Goal: Information Seeking & Learning: Learn about a topic

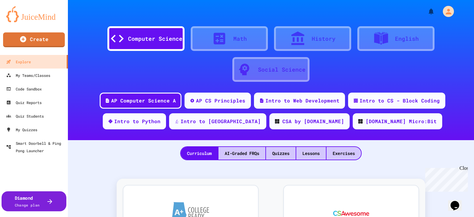
click at [45, 202] on div at bounding box center [47, 201] width 14 height 7
